Goal: Task Accomplishment & Management: Complete application form

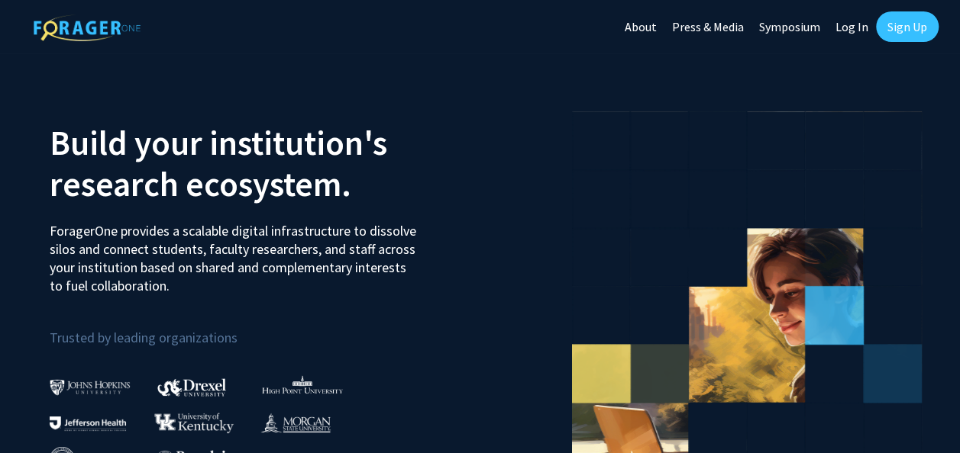
click at [902, 27] on link "Sign Up" at bounding box center [907, 26] width 63 height 31
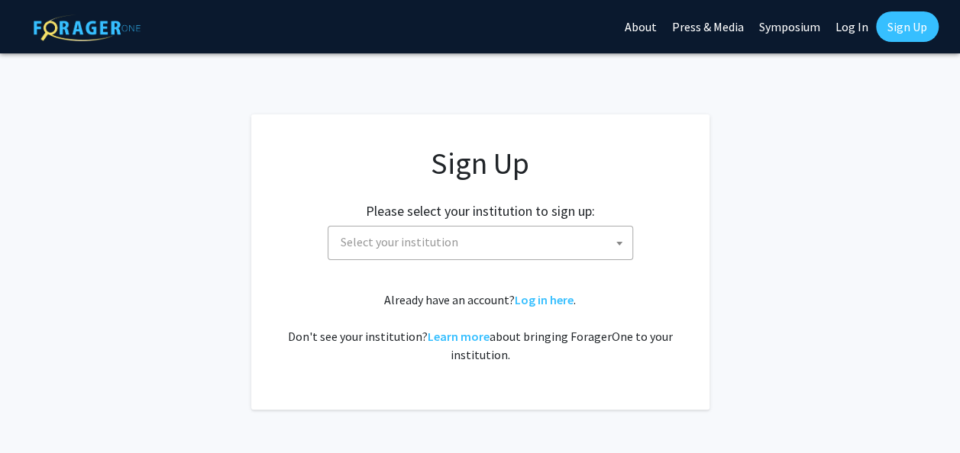
click at [470, 232] on span "Select your institution" at bounding box center [483, 242] width 298 height 31
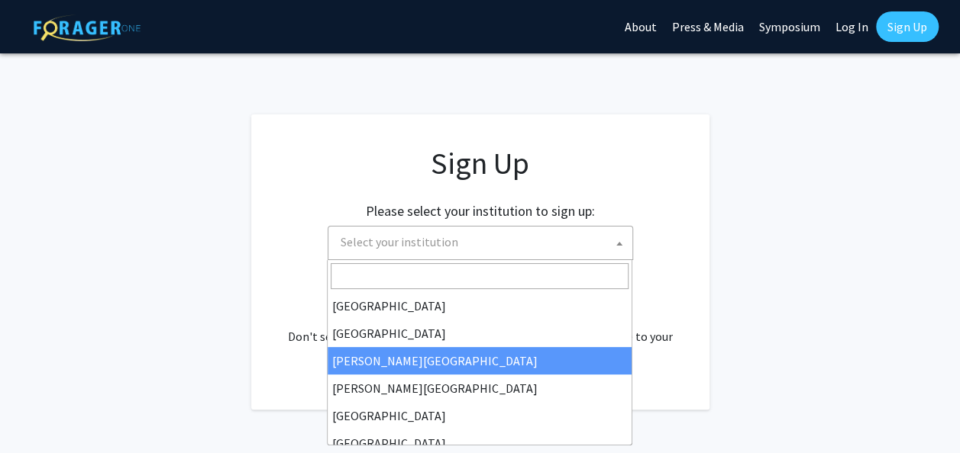
select select "5"
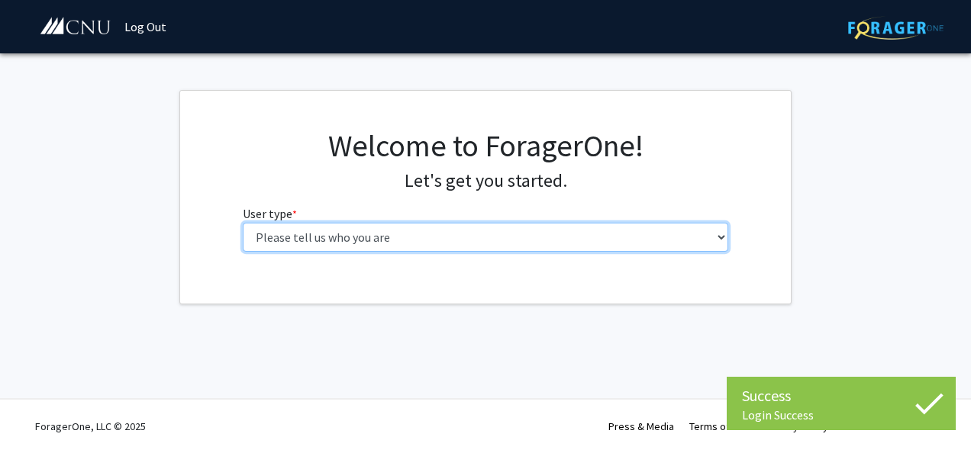
click at [601, 238] on select "Please tell us who you are Undergraduate Student Master's Student Doctoral Cand…" at bounding box center [486, 237] width 486 height 29
select select "1: undergrad"
click at [243, 223] on select "Please tell us who you are Undergraduate Student Master's Student Doctoral Cand…" at bounding box center [486, 237] width 486 height 29
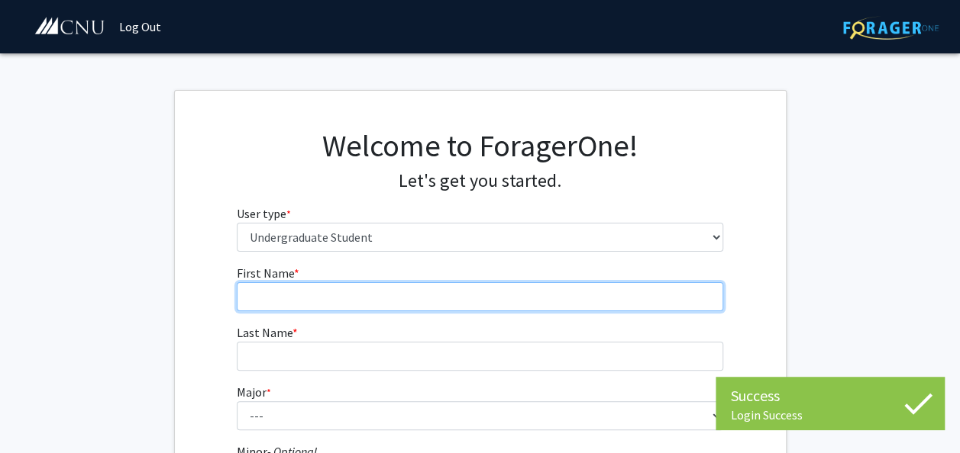
click at [470, 289] on input "First Name * required" at bounding box center [480, 296] width 486 height 29
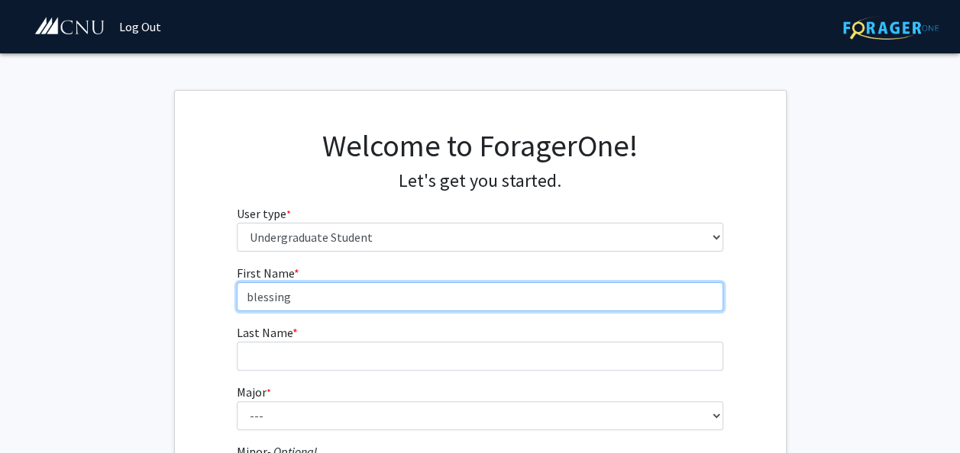
type input "blessing"
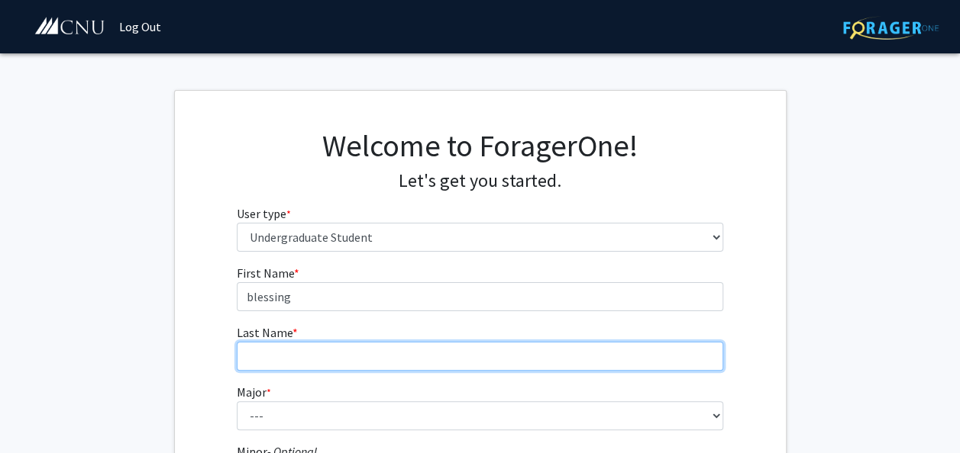
click at [434, 362] on input "Last Name * required" at bounding box center [480, 356] width 486 height 29
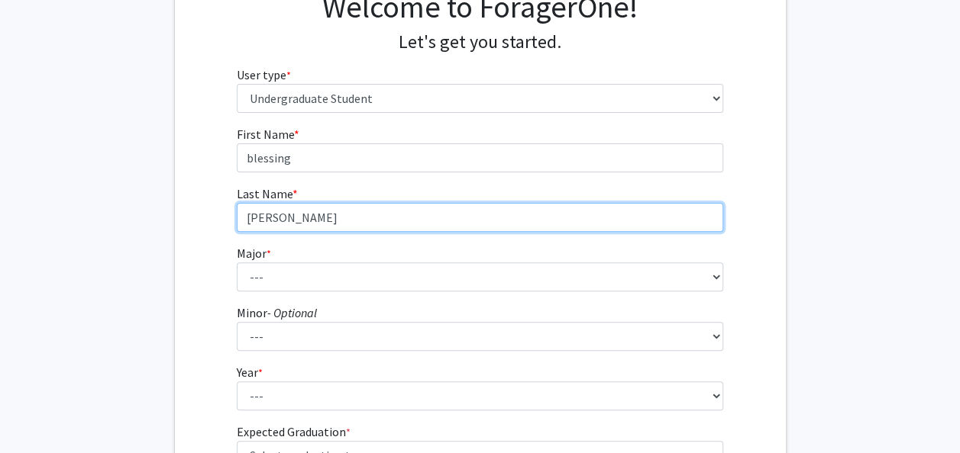
scroll to position [144, 0]
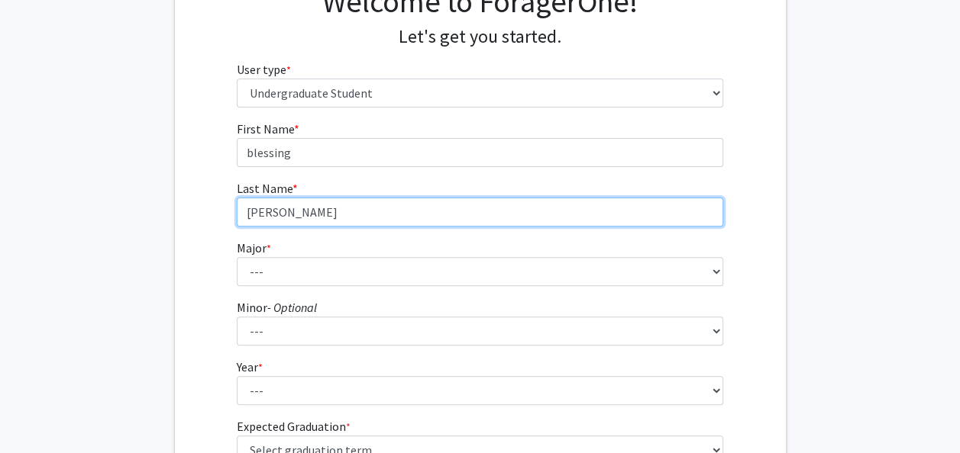
type input "[PERSON_NAME]"
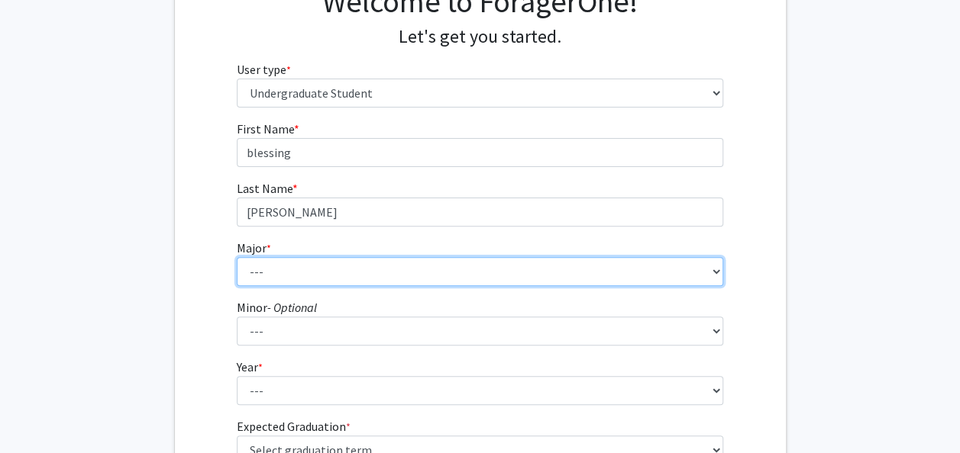
click at [360, 275] on select "--- Accounting Applied Physics Art History Biochemistry Biology Chemistry Class…" at bounding box center [480, 271] width 486 height 29
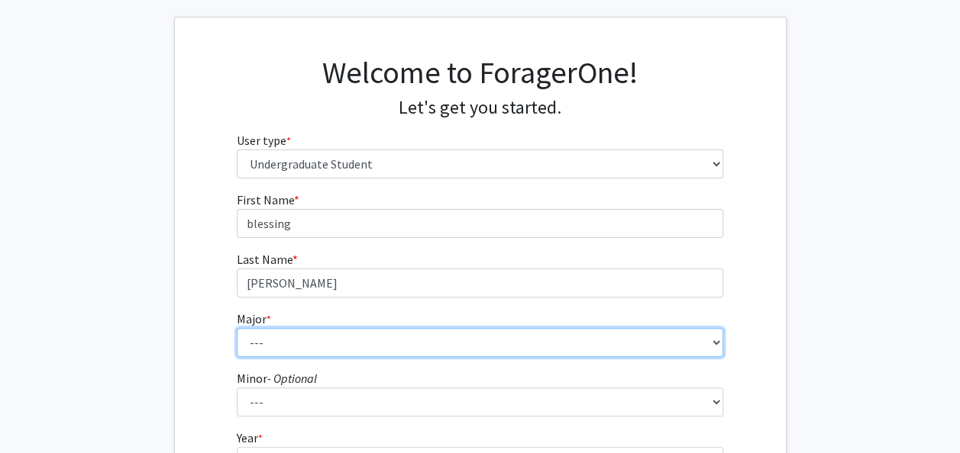
scroll to position [62, 0]
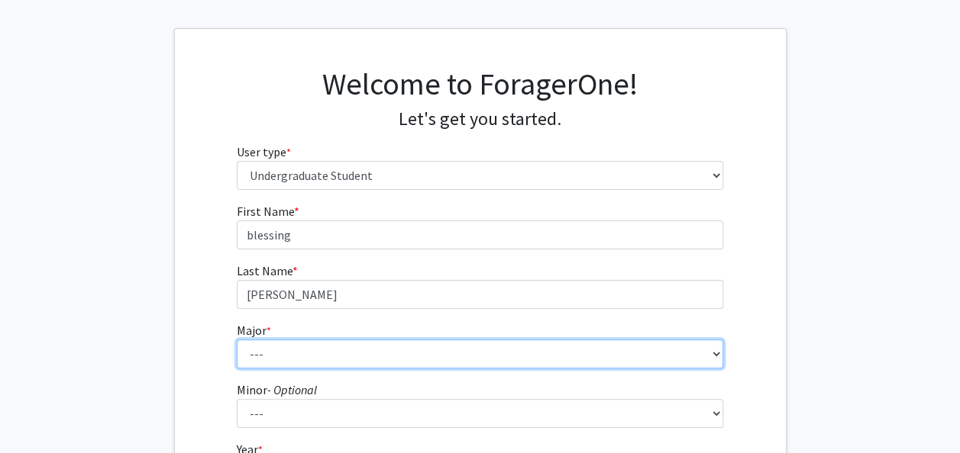
click at [261, 353] on select "--- Accounting Applied Physics Art History Biochemistry Biology Chemistry Class…" at bounding box center [480, 354] width 486 height 29
select select "1: 612"
click at [237, 340] on select "--- Accounting Applied Physics Art History Biochemistry Biology Chemistry Class…" at bounding box center [480, 354] width 486 height 29
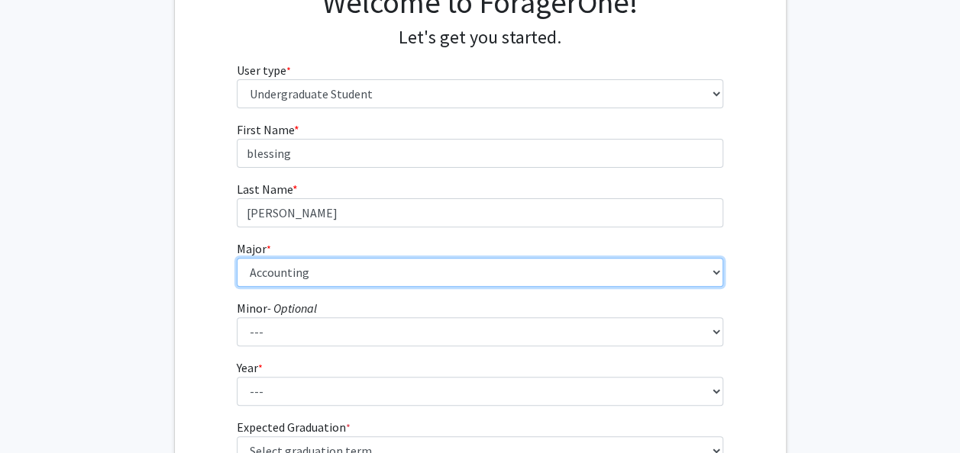
scroll to position [146, 0]
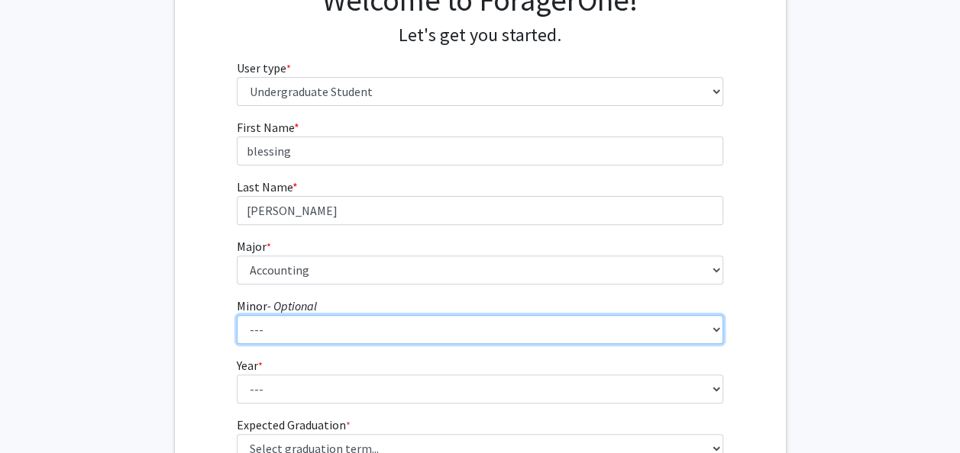
click at [257, 325] on select "--- African American Studies American Studies Anthropology Asian Studies Busine…" at bounding box center [480, 329] width 486 height 29
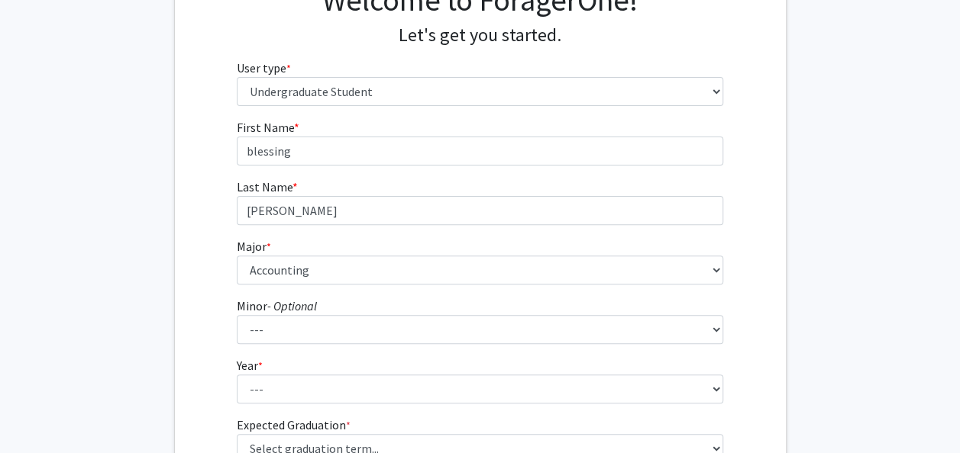
click at [166, 302] on fg-get-started "Welcome to ForagerOne! Let's get you started. User type * required Please tell …" at bounding box center [480, 243] width 960 height 598
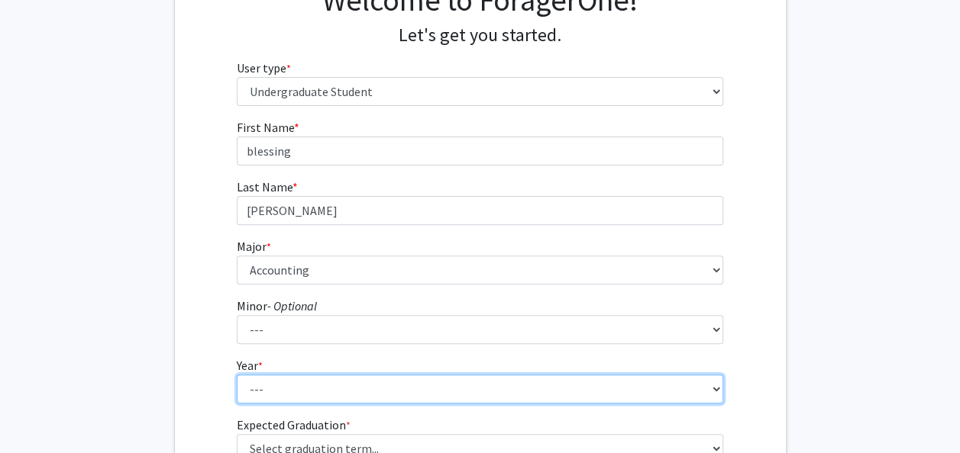
click at [274, 379] on select "--- First-year Sophomore Junior Senior Postbaccalaureate Certificate" at bounding box center [480, 389] width 486 height 29
select select "1: first-year"
click at [237, 375] on select "--- First-year Sophomore Junior Senior Postbaccalaureate Certificate" at bounding box center [480, 389] width 486 height 29
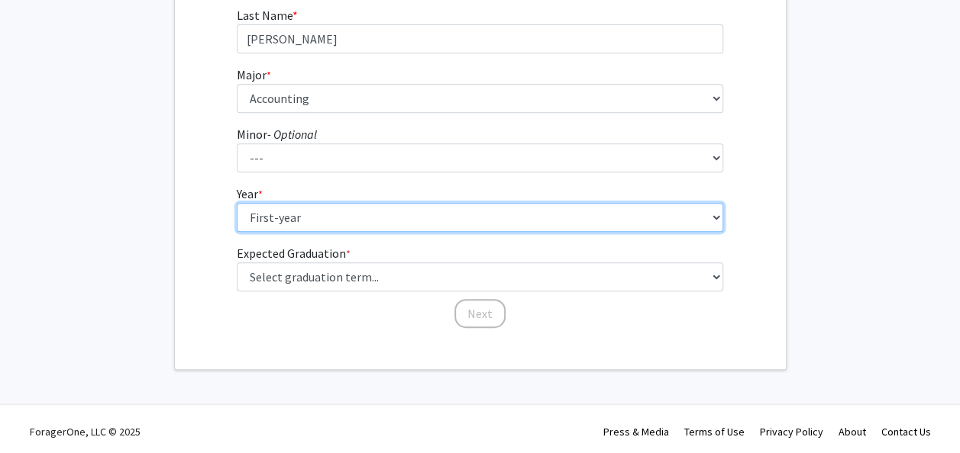
scroll to position [322, 0]
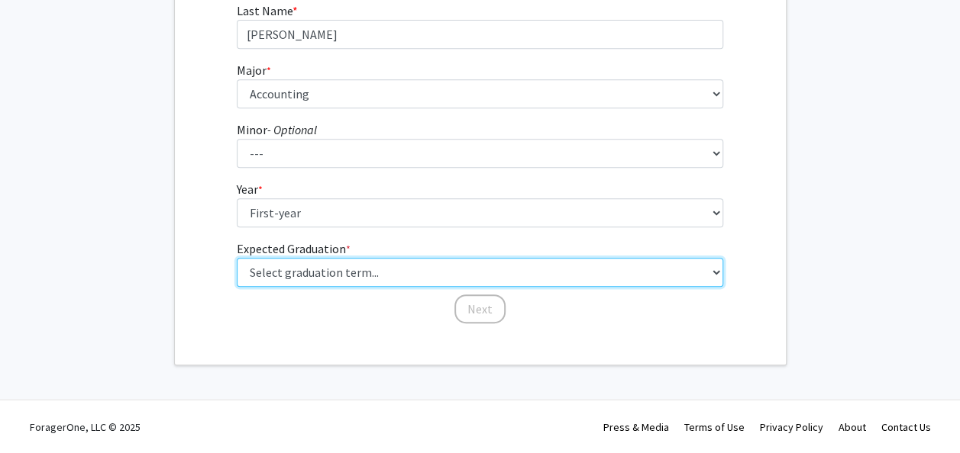
click at [318, 269] on select "Select graduation term... Spring 2025 Summer 2025 Fall 2025 Winter 2025 Spring …" at bounding box center [480, 272] width 486 height 29
select select "19: fall_2029"
click at [237, 258] on select "Select graduation term... Spring 2025 Summer 2025 Fall 2025 Winter 2025 Spring …" at bounding box center [480, 272] width 486 height 29
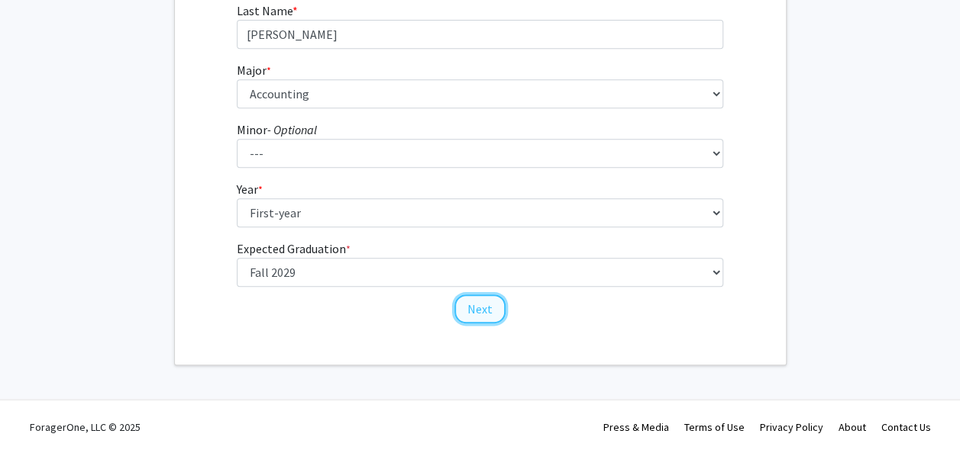
click at [487, 311] on button "Next" at bounding box center [479, 309] width 51 height 29
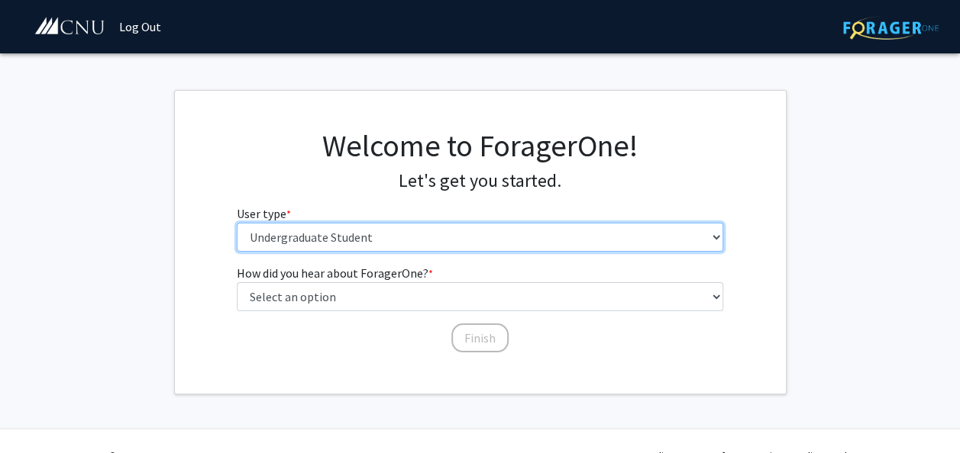
click at [290, 234] on select "Please tell us who you are Undergraduate Student Master's Student Doctoral Cand…" at bounding box center [480, 237] width 486 height 29
click at [237, 223] on select "Please tell us who you are Undergraduate Student Master's Student Doctoral Cand…" at bounding box center [480, 237] width 486 height 29
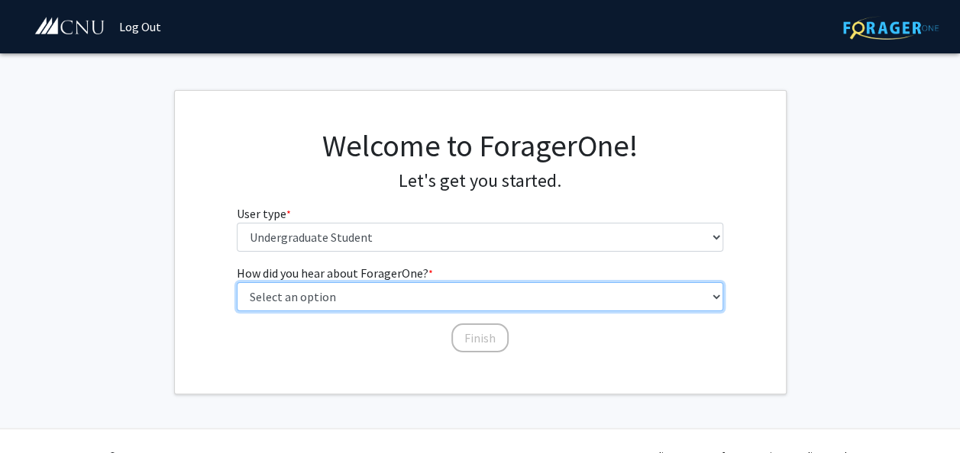
click at [310, 295] on select "Select an option Peer/student recommendation Faculty/staff recommendation Unive…" at bounding box center [480, 296] width 486 height 29
select select "5: other"
click at [237, 282] on select "Select an option Peer/student recommendation Faculty/staff recommendation Unive…" at bounding box center [480, 296] width 486 height 29
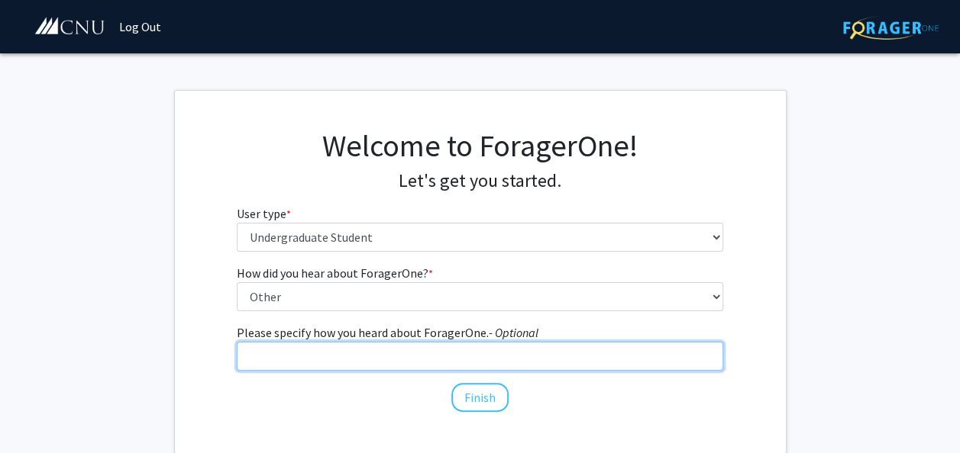
click at [461, 353] on input "Please specify how you heard about ForagerOne. - Optional" at bounding box center [480, 356] width 486 height 29
type input "event in the dining hall"
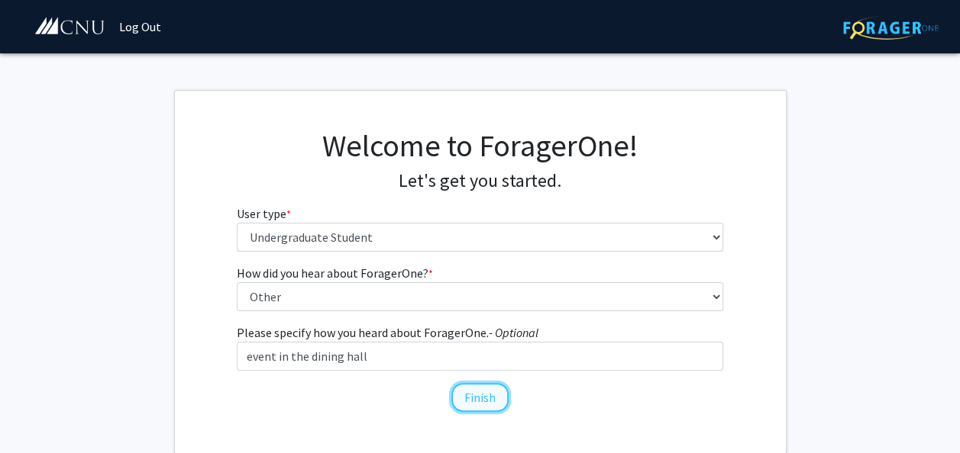
click at [476, 398] on button "Finish" at bounding box center [479, 397] width 57 height 29
